Goal: Find specific page/section: Find specific page/section

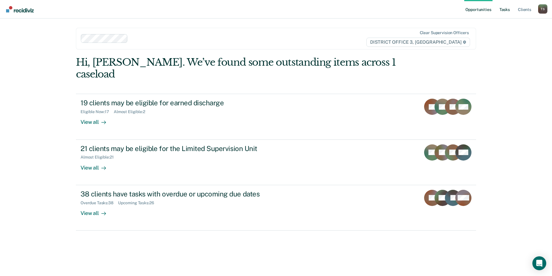
click at [508, 11] on link "Tasks" at bounding box center [505, 9] width 13 height 18
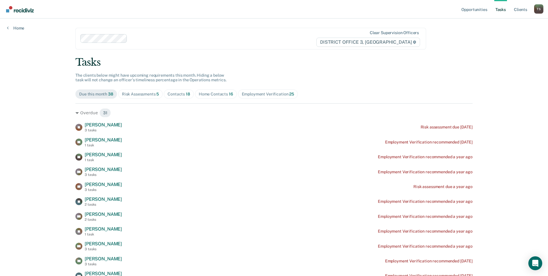
click at [171, 96] on span "Contacts 18" at bounding box center [179, 93] width 30 height 9
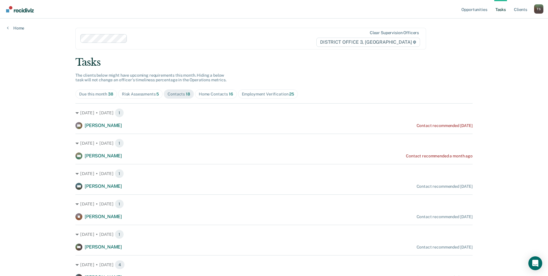
click at [214, 93] on div "Home Contacts 16" at bounding box center [216, 94] width 34 height 5
click at [265, 92] on div "Employment Verification 25" at bounding box center [268, 94] width 52 height 5
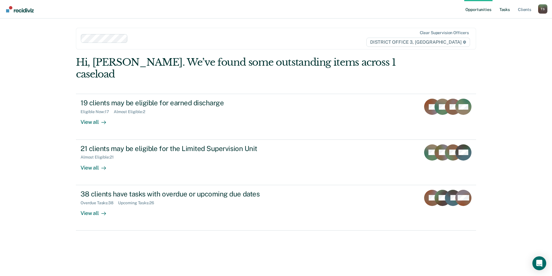
click at [507, 8] on link "Tasks" at bounding box center [505, 9] width 13 height 18
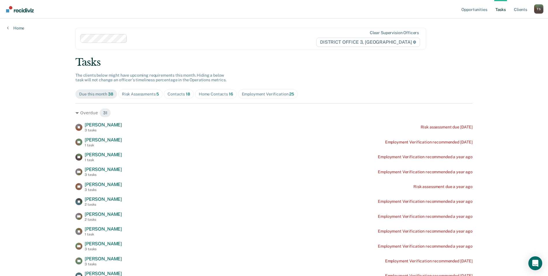
click at [209, 95] on div "Home Contacts 16" at bounding box center [216, 94] width 34 height 5
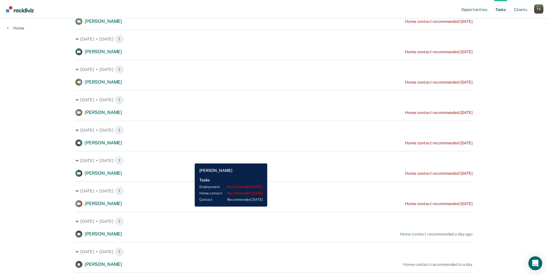
scroll to position [144, 0]
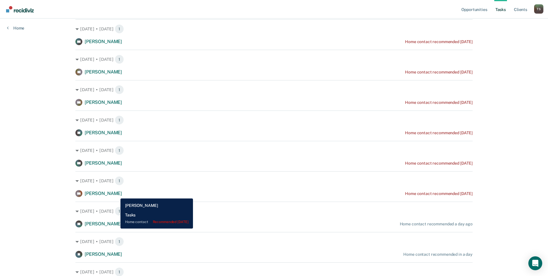
click at [116, 194] on span "[PERSON_NAME]" at bounding box center [103, 192] width 37 height 5
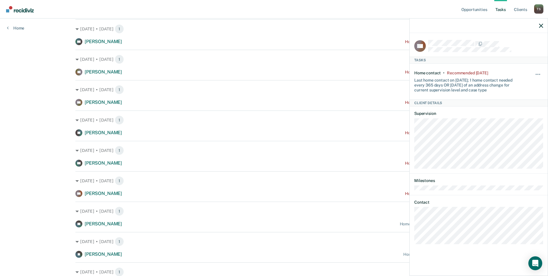
click at [188, 188] on div "Sep. 27 • Saturday 1 AH Amanda Hernandez Home contact recommended 2 days ago" at bounding box center [273, 184] width 397 height 26
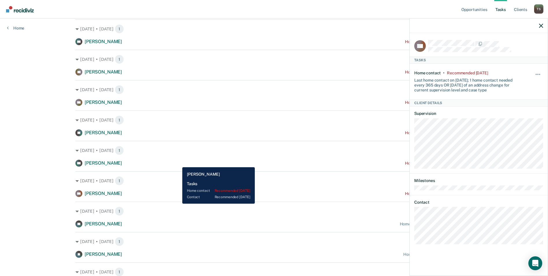
click at [178, 162] on div "CO Colton Olson Home contact recommended 3 days ago" at bounding box center [273, 162] width 397 height 7
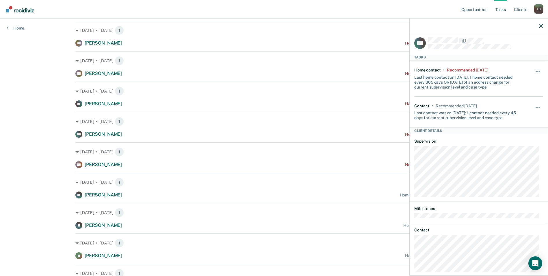
scroll to position [12, 0]
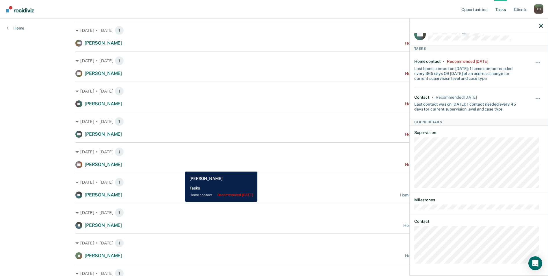
click at [181, 167] on div "AH Amanda Hernandez Home contact recommended 2 days ago" at bounding box center [273, 164] width 397 height 7
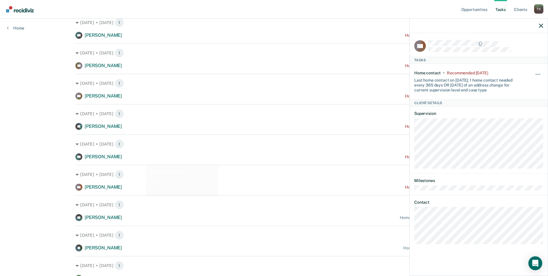
scroll to position [144, 0]
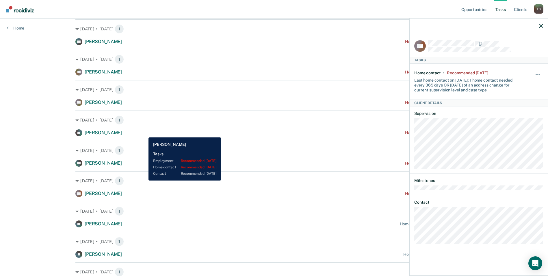
click at [144, 133] on div "RF Raul Fraga Home contact recommended 10 days ago" at bounding box center [273, 132] width 397 height 7
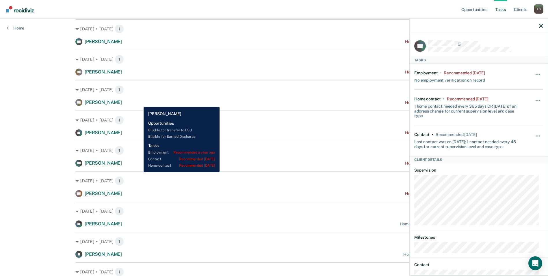
click at [139, 102] on div "CC Chenoa Coville Home contact recommended 12 days ago" at bounding box center [273, 102] width 397 height 7
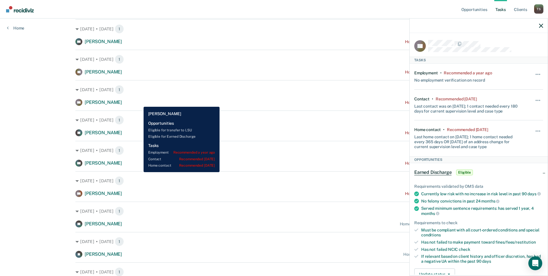
scroll to position [116, 0]
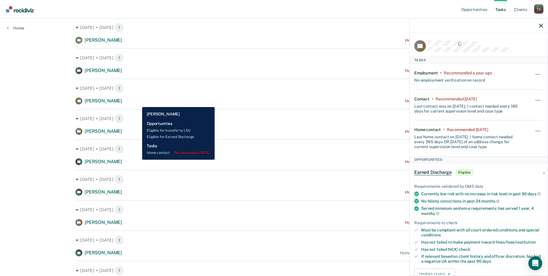
click at [138, 103] on div "RB Riley Beaman Home contact recommended 20 days ago" at bounding box center [273, 100] width 397 height 7
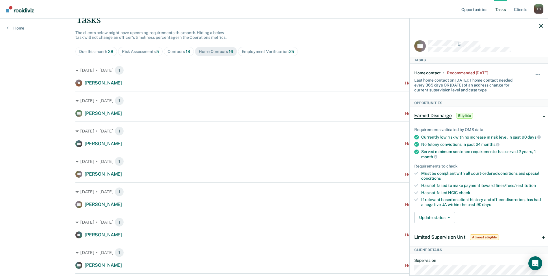
scroll to position [87, 0]
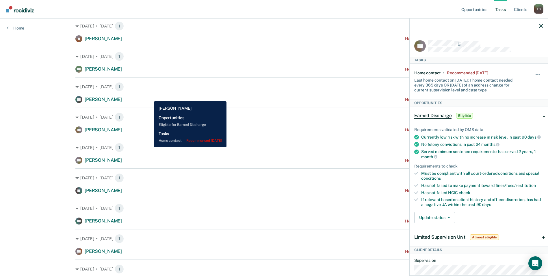
click at [150, 97] on div "NR Nicholas Russinger-Bennici Home contact recommended 2 months ago" at bounding box center [273, 99] width 397 height 7
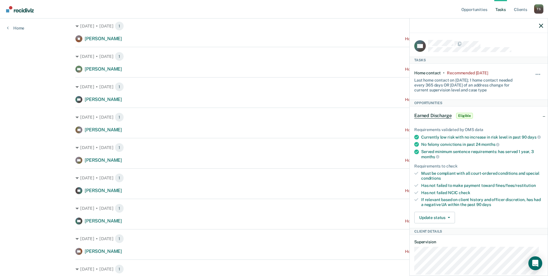
scroll to position [0, 0]
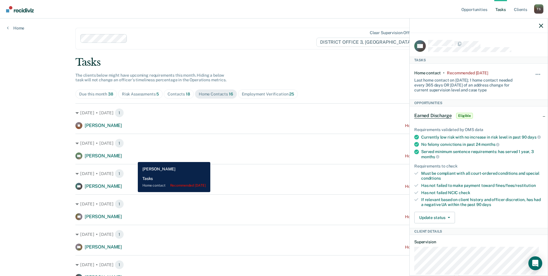
click at [133, 157] on div "SM Sarah Mitchell Home contact recommended 3 months ago" at bounding box center [273, 155] width 397 height 7
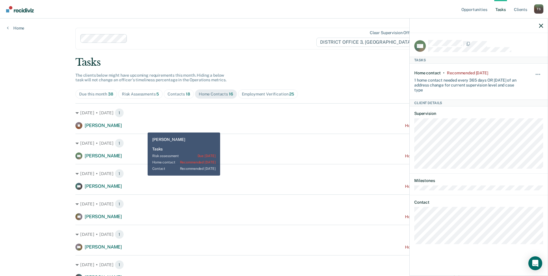
click at [143, 128] on div "SJ Steven Jones Home contact recommended 2 years ago" at bounding box center [273, 125] width 397 height 7
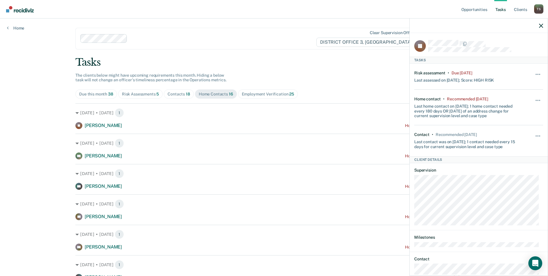
click at [171, 92] on div "Contacts 18" at bounding box center [179, 94] width 23 height 5
click at [540, 27] on icon "button" at bounding box center [541, 26] width 4 height 4
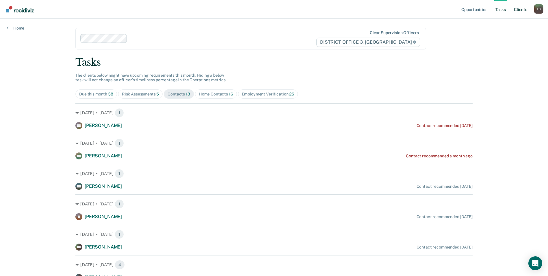
click at [516, 10] on link "Client s" at bounding box center [521, 9] width 16 height 18
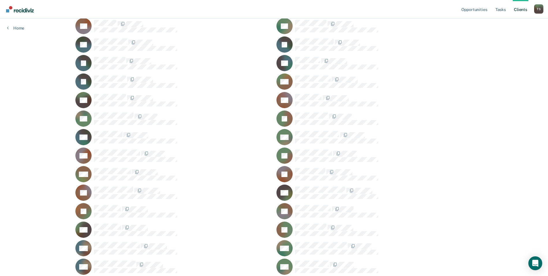
scroll to position [318, 0]
